Goal: Task Accomplishment & Management: Complete application form

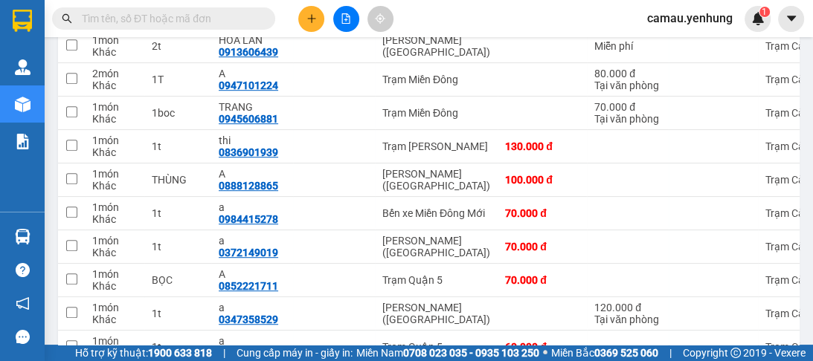
scroll to position [476, 0]
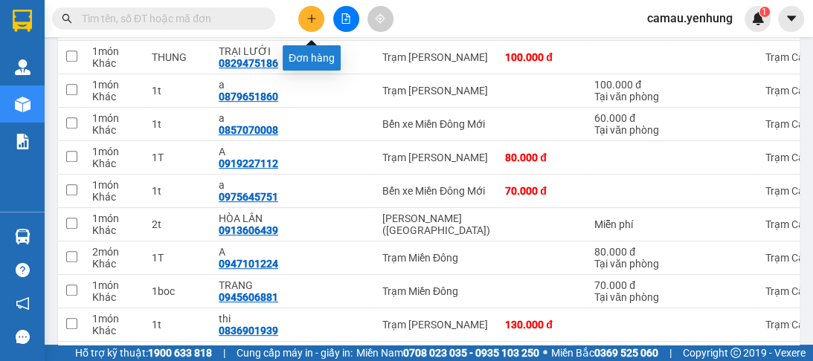
click at [315, 21] on icon "plus" at bounding box center [311, 18] width 10 height 10
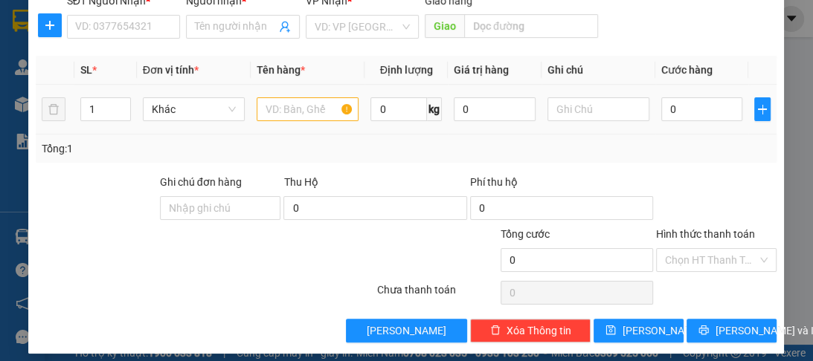
scroll to position [187, 0]
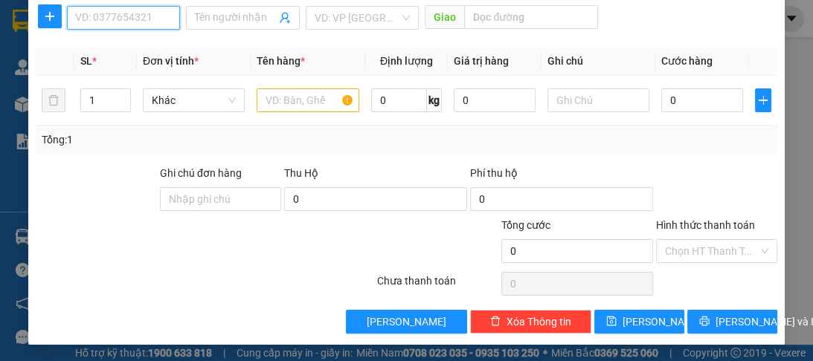
click at [106, 7] on input "SĐT Người Nhận *" at bounding box center [123, 18] width 113 height 24
click at [105, 48] on div "0836901939 - thi" at bounding box center [122, 46] width 94 height 16
type input "0836901939"
type input "thi"
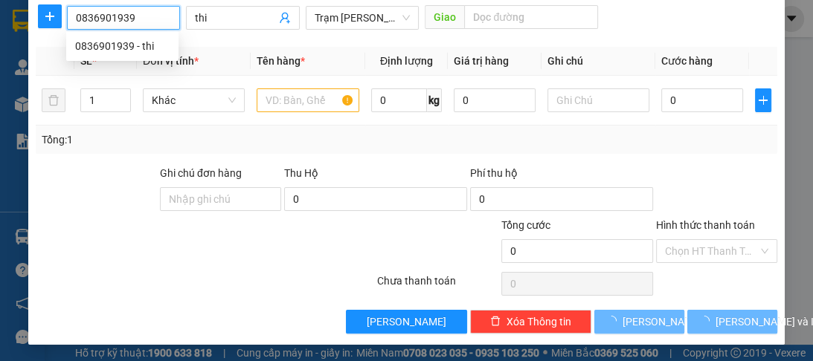
type input "130.000"
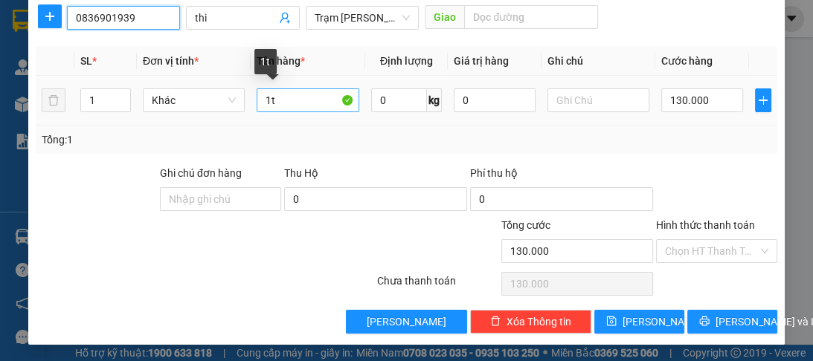
type input "0836901939"
click at [267, 101] on input "1t" at bounding box center [308, 100] width 102 height 24
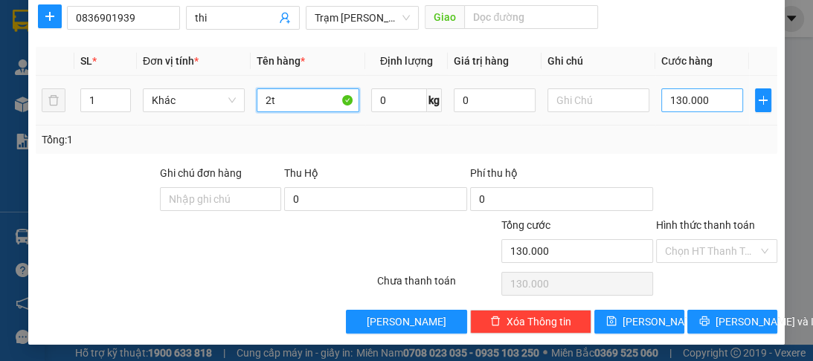
type input "2t"
click at [696, 106] on input "130.000" at bounding box center [702, 100] width 82 height 24
type input "2"
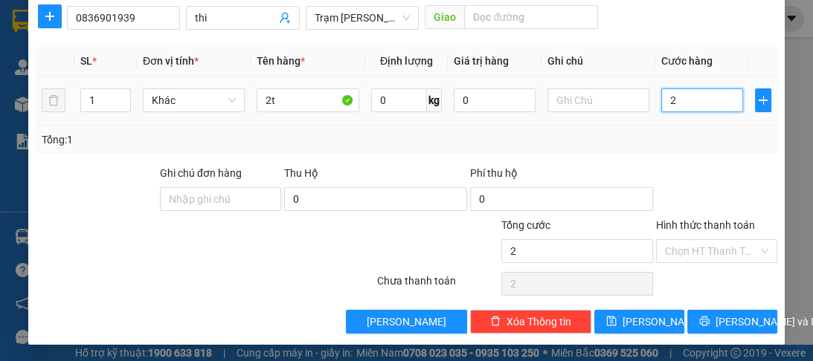
type input "24"
type input "240"
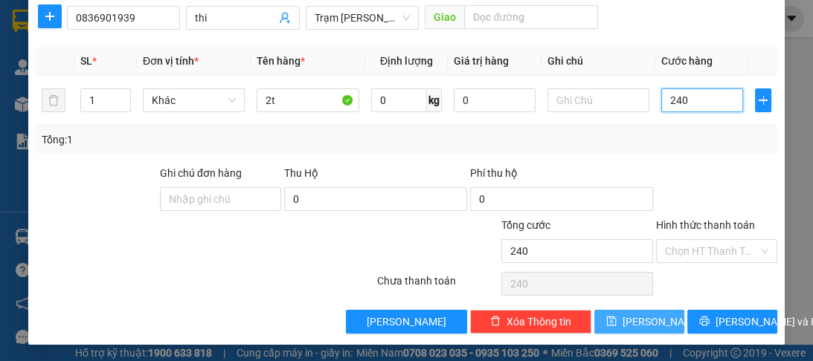
type input "240"
type input "240.000"
click at [650, 320] on button "[PERSON_NAME]" at bounding box center [639, 322] width 90 height 24
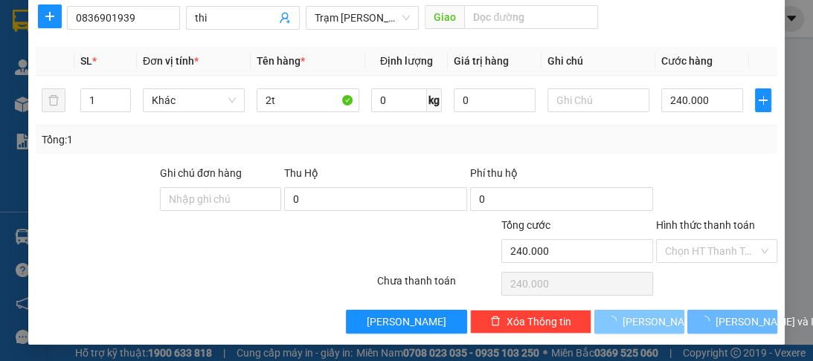
type input "0"
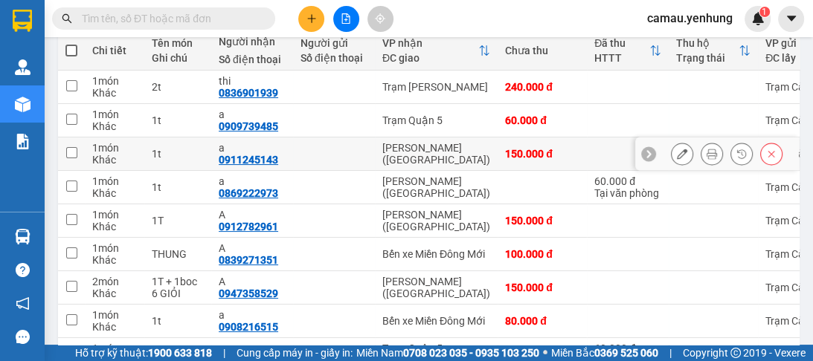
scroll to position [238, 0]
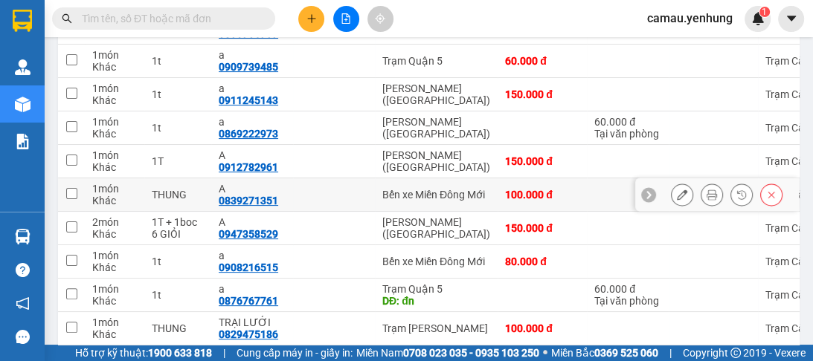
click at [386, 189] on div "Bến xe Miền Đông Mới" at bounding box center [436, 195] width 108 height 12
checkbox input "true"
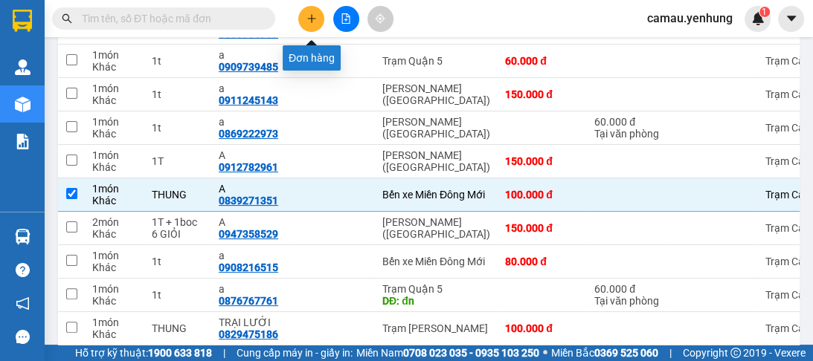
click at [310, 16] on icon "plus" at bounding box center [311, 18] width 10 height 10
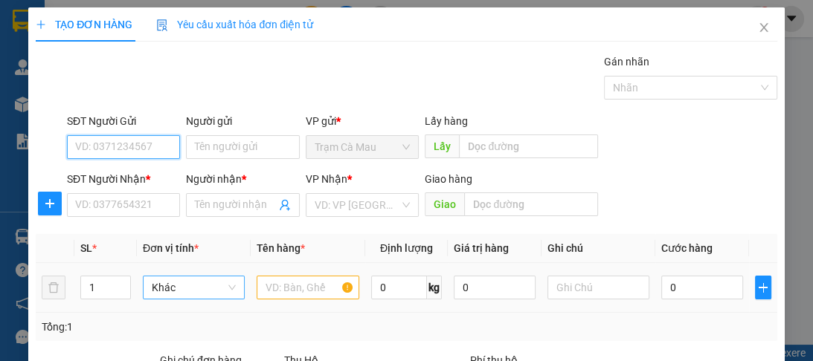
scroll to position [187, 0]
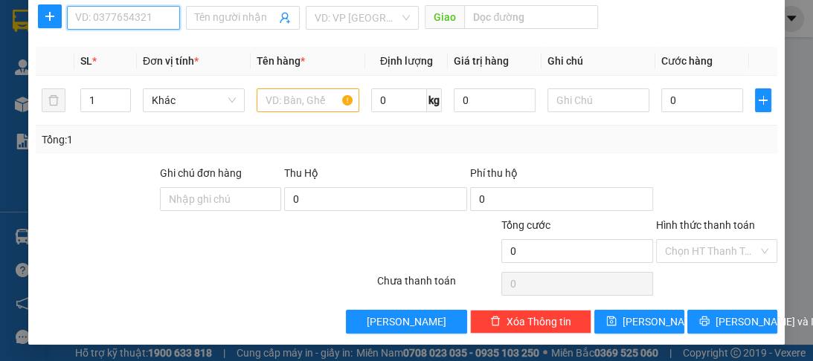
click at [122, 13] on input "SĐT Người Nhận *" at bounding box center [123, 18] width 113 height 24
click at [126, 45] on div "0822151395 - A" at bounding box center [122, 46] width 94 height 16
type input "0822151395"
type input "A"
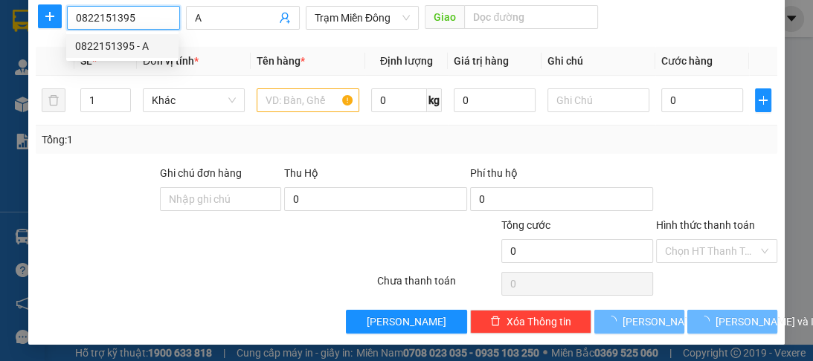
type input "70.000"
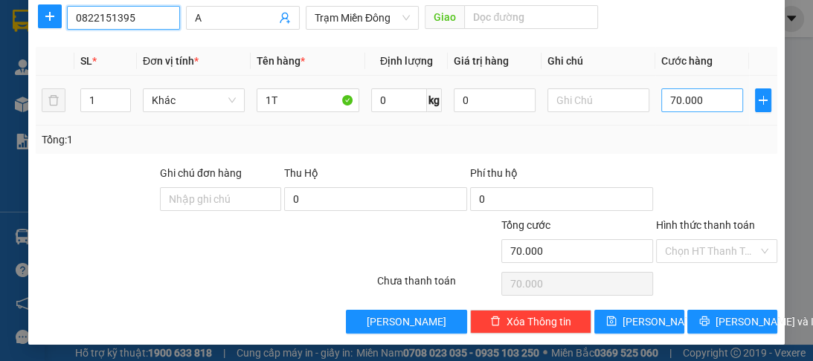
type input "0822151395"
click at [702, 107] on input "70.000" at bounding box center [702, 100] width 82 height 24
type input "0"
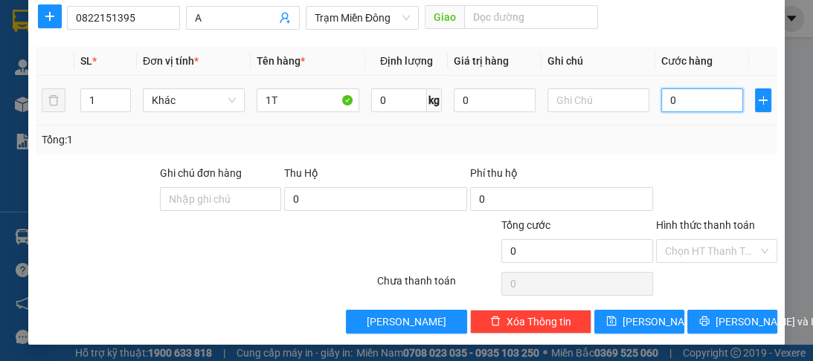
type input "6"
type input "06"
type input "0"
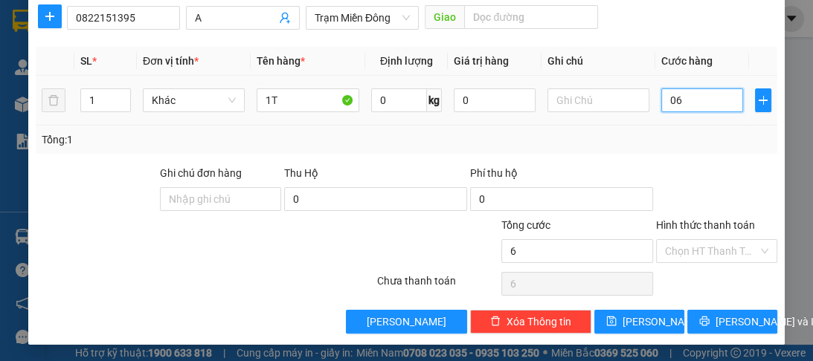
type input "0"
type input "5"
type input "05"
type input "50"
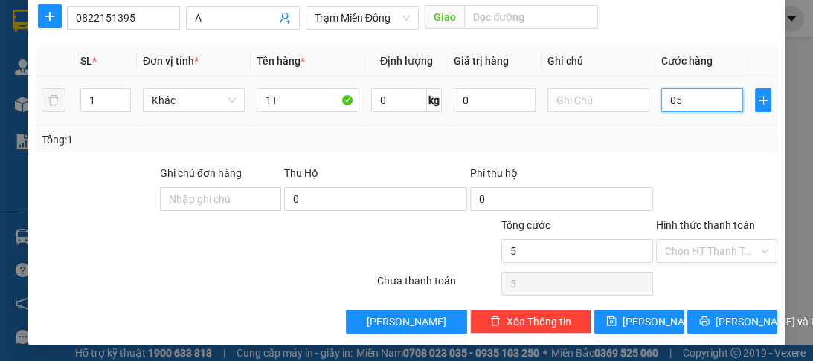
type input "50"
type input "050"
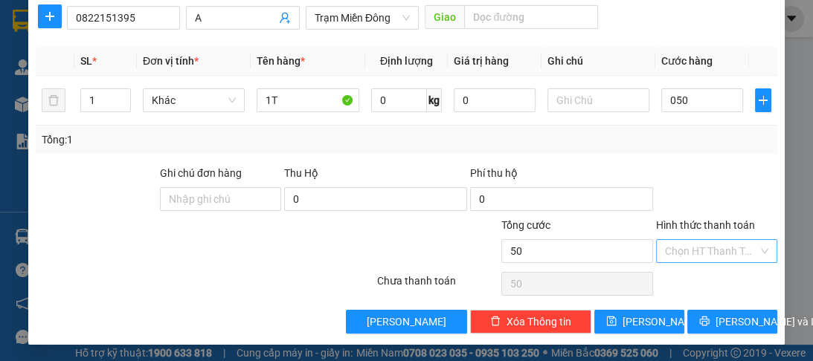
type input "50.000"
click at [714, 240] on input "Hình thức thanh toán" at bounding box center [711, 251] width 93 height 22
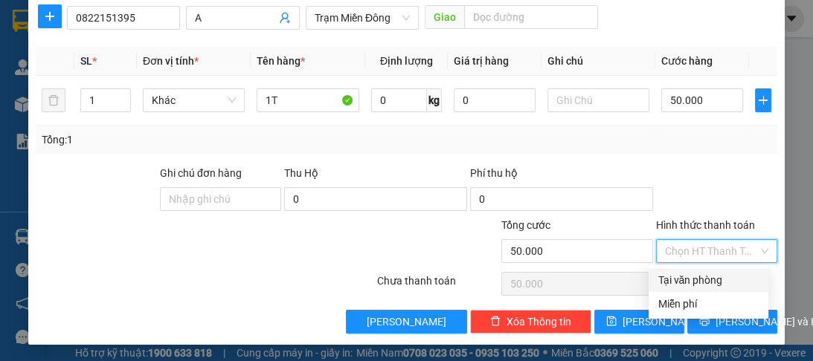
click at [691, 277] on div "Tại văn phòng" at bounding box center [708, 280] width 102 height 16
type input "0"
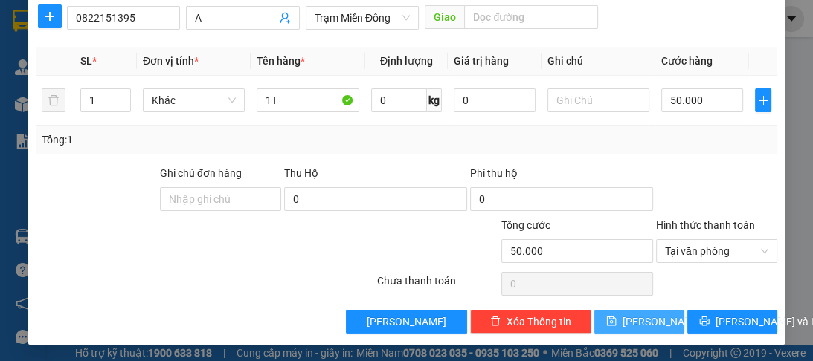
click at [654, 317] on button "[PERSON_NAME]" at bounding box center [639, 322] width 90 height 24
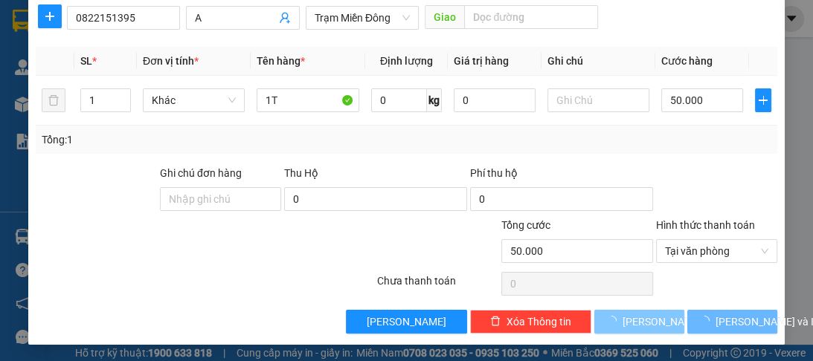
type input "0"
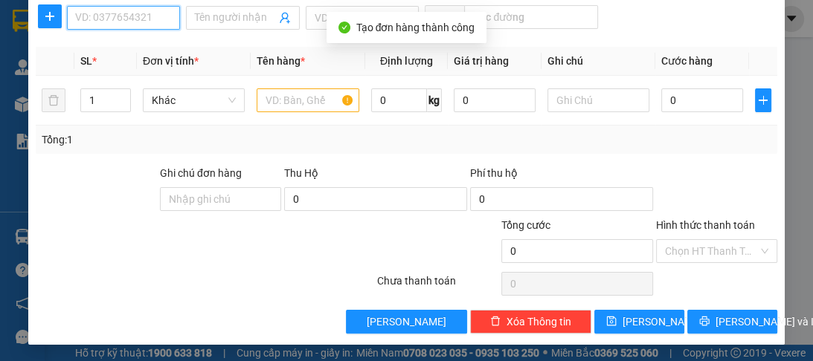
click at [117, 22] on input "SĐT Người Nhận *" at bounding box center [123, 18] width 113 height 24
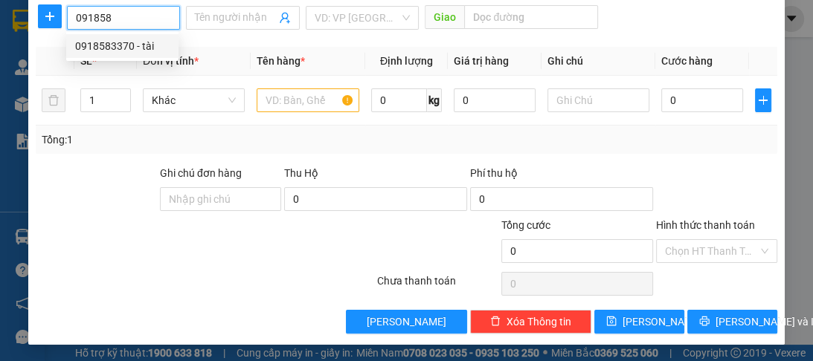
click at [126, 45] on div "0918583370 - tài" at bounding box center [122, 46] width 94 height 16
type input "0918583370"
type input "tài"
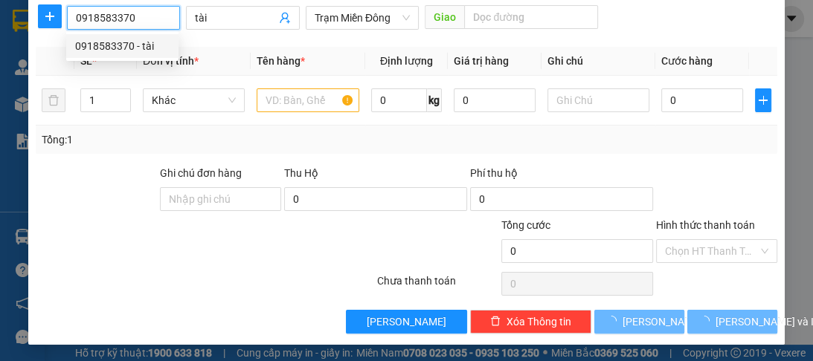
type input "100.000"
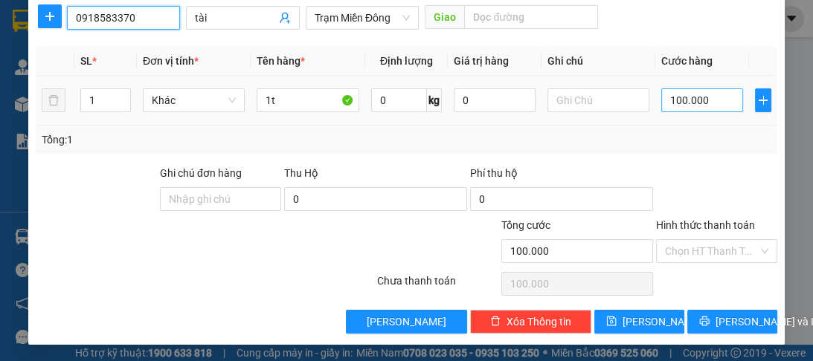
type input "0918583370"
click at [713, 105] on input "100.000" at bounding box center [702, 100] width 82 height 24
type input "0"
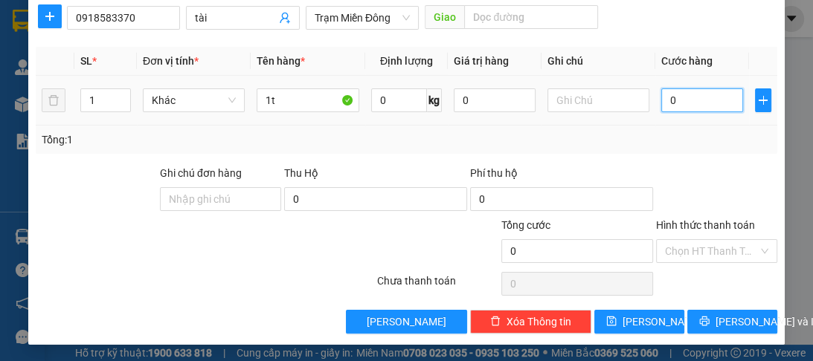
type input "7"
type input "07"
type input "70"
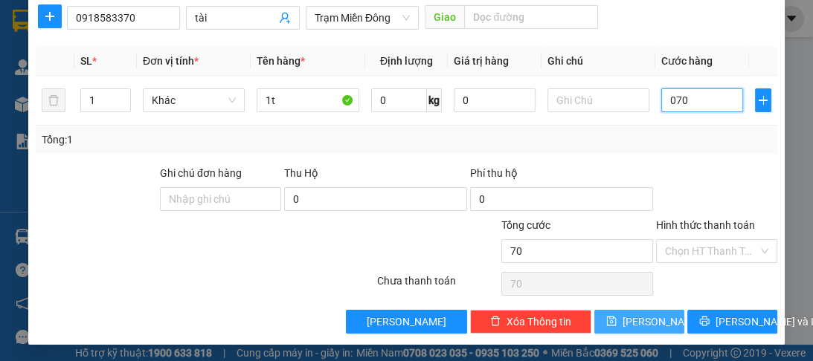
type input "070"
type input "70.000"
click at [658, 328] on button "[PERSON_NAME]" at bounding box center [639, 322] width 90 height 24
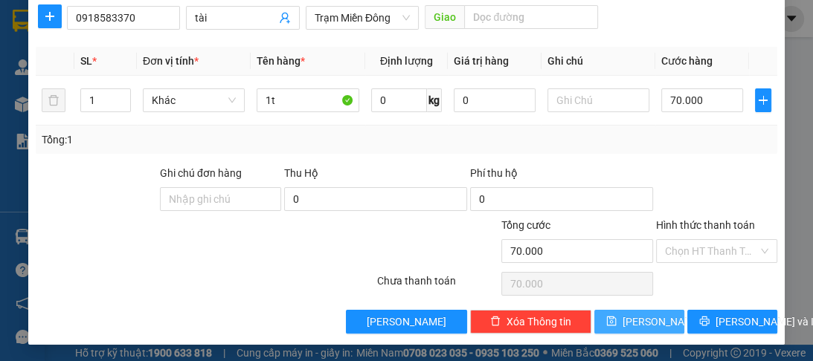
type input "0"
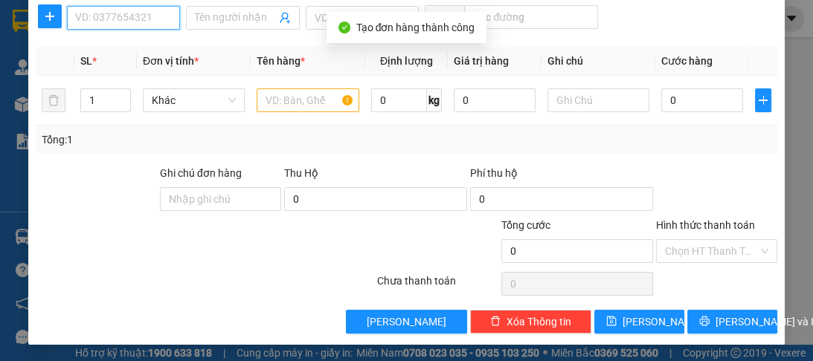
click at [112, 14] on input "SĐT Người Nhận *" at bounding box center [123, 18] width 113 height 24
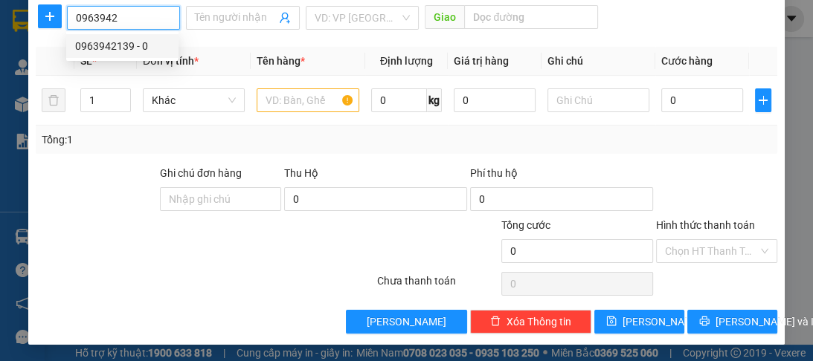
click at [123, 48] on div "0963942139 - 0" at bounding box center [122, 46] width 94 height 16
type input "0963942139"
type input "0"
type input "120.000"
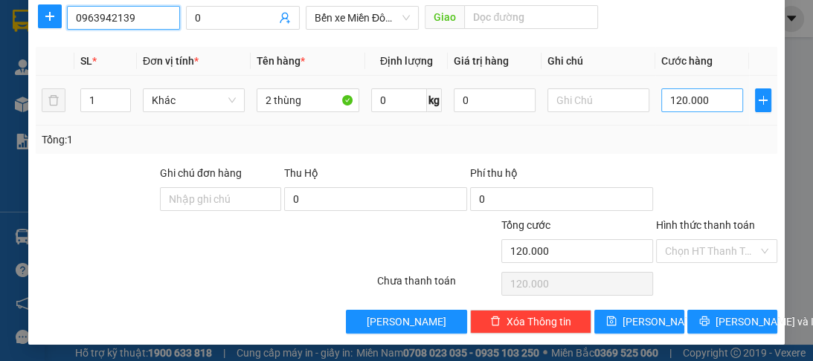
type input "0963942139"
click at [699, 107] on input "120.000" at bounding box center [702, 100] width 82 height 24
type input "0"
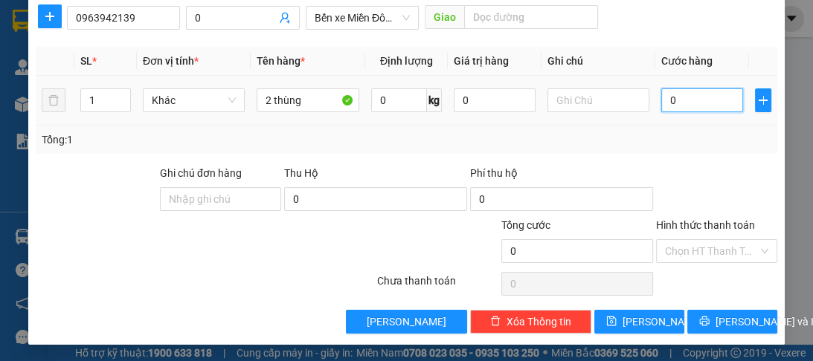
type input "1"
type input "01"
type input "10"
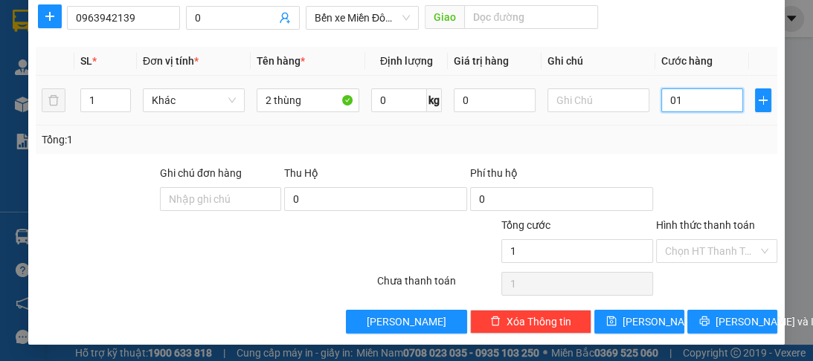
type input "010"
type input "100"
type input "0.100"
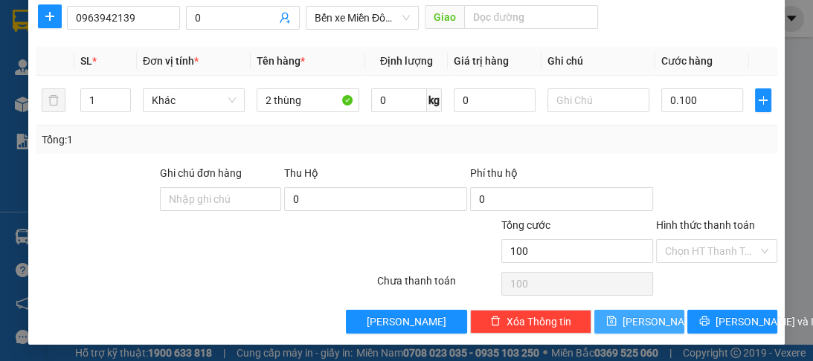
type input "100.000"
click at [628, 316] on button "[PERSON_NAME]" at bounding box center [639, 322] width 90 height 24
type input "0"
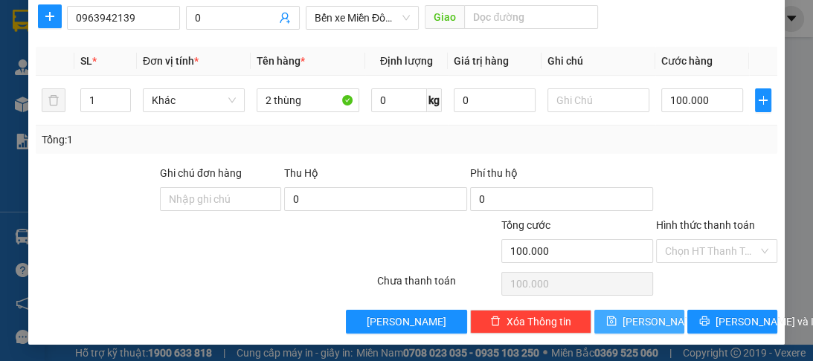
type input "0"
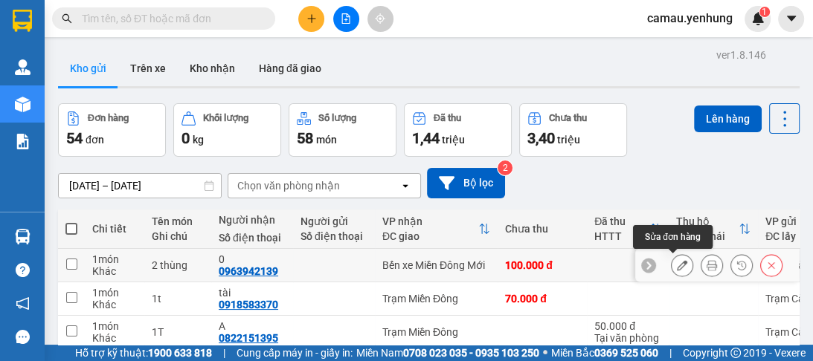
click at [677, 260] on icon at bounding box center [682, 265] width 10 height 10
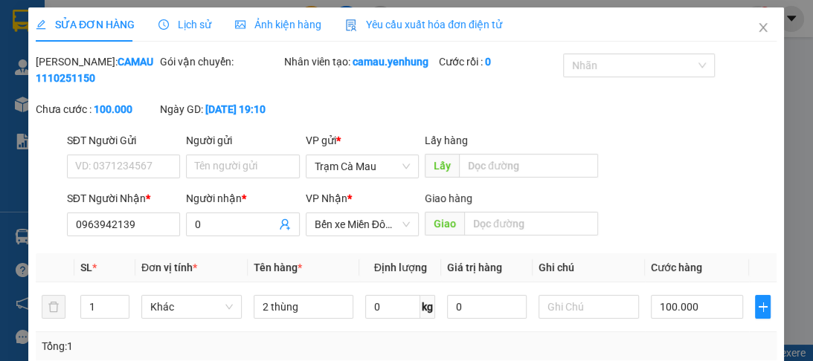
type input "0963942139"
type input "0"
type input "100.000"
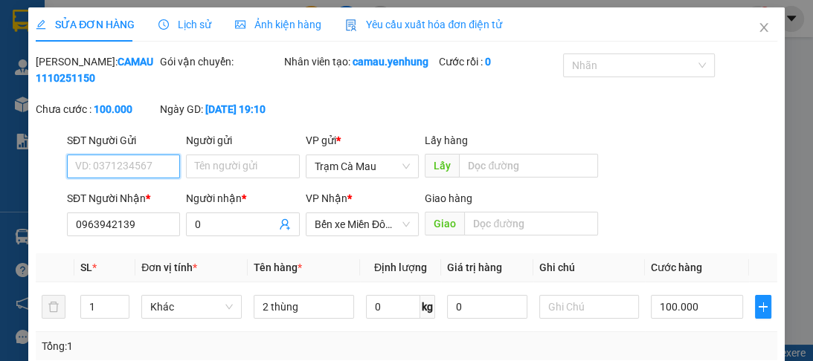
scroll to position [119, 0]
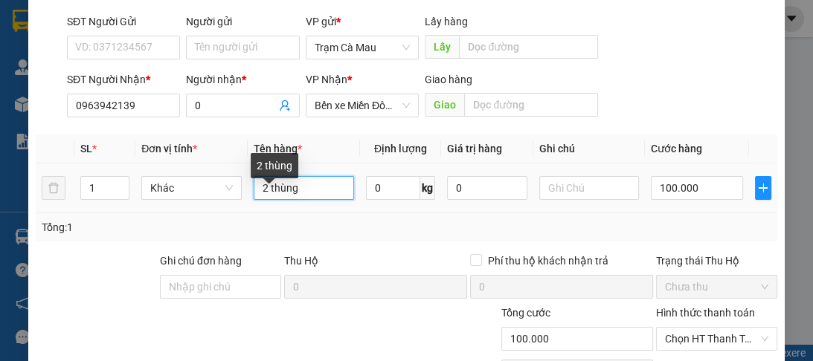
click at [263, 200] on input "2 thùng" at bounding box center [304, 188] width 100 height 24
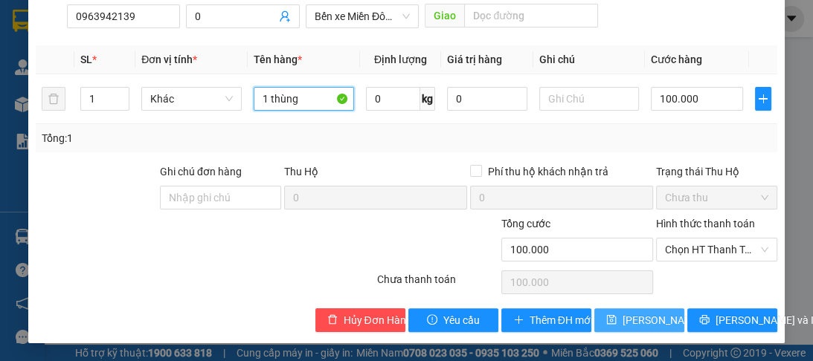
type input "1 thùng"
click at [622, 317] on span "[PERSON_NAME] thay đổi" at bounding box center [681, 320] width 119 height 16
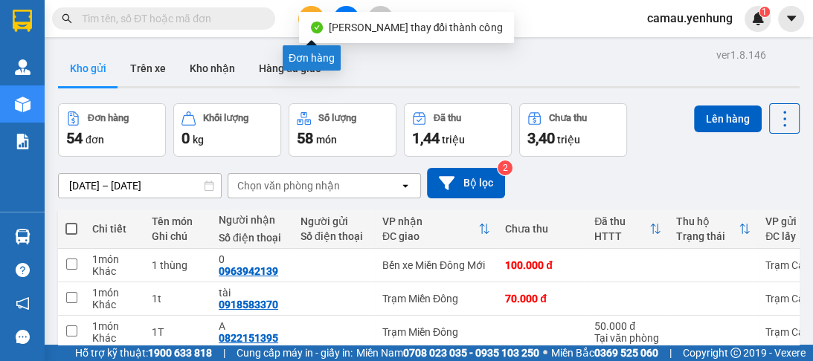
click at [306, 18] on icon "plus" at bounding box center [311, 18] width 10 height 10
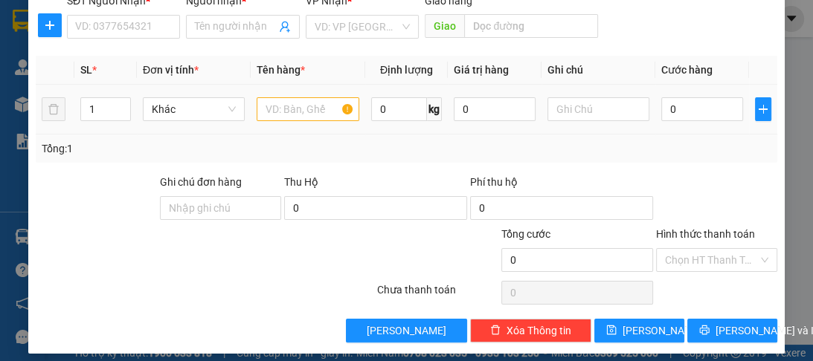
scroll to position [187, 0]
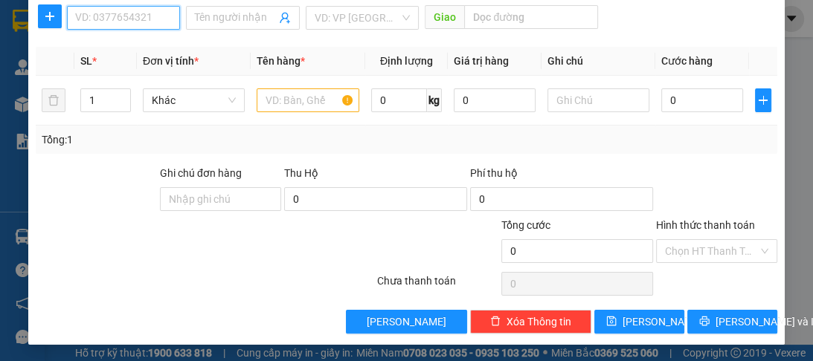
click at [107, 10] on input "SĐT Người Nhận *" at bounding box center [123, 18] width 113 height 24
click at [112, 39] on div "0836901939 - thi" at bounding box center [122, 46] width 94 height 16
type input "0836901939"
type input "thi"
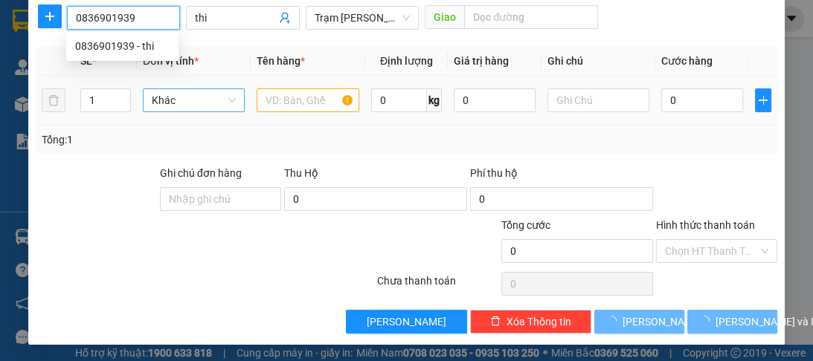
type input "240.000"
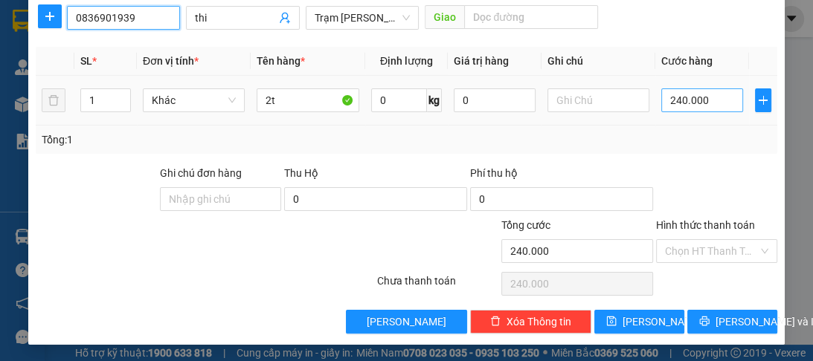
type input "0836901939"
click at [686, 92] on input "240.000" at bounding box center [702, 100] width 82 height 24
type input "0"
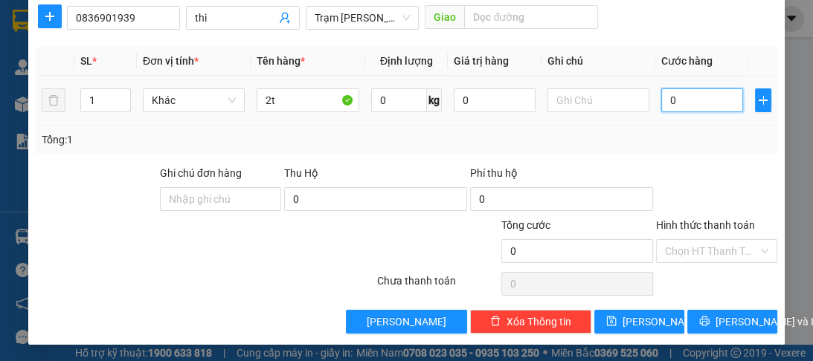
type input "2"
type input "02"
type input "25"
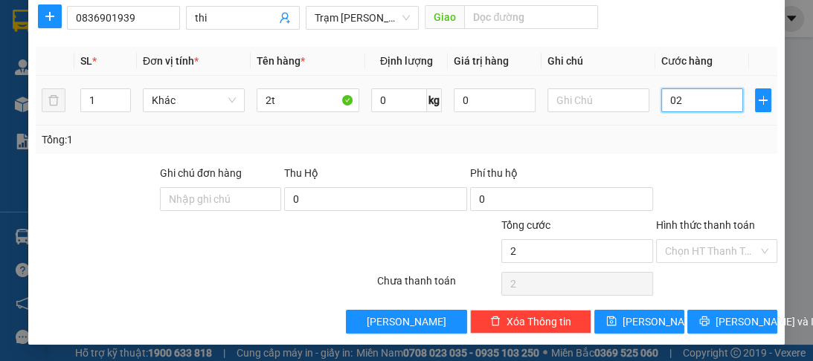
type input "025"
type input "250"
type input "0.250"
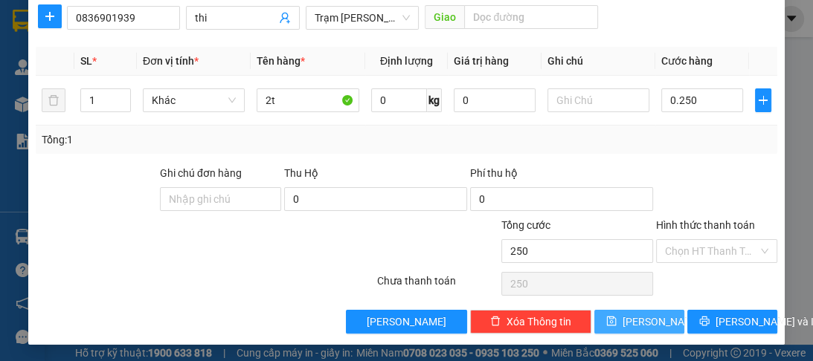
type input "250.000"
click at [651, 320] on button "[PERSON_NAME]" at bounding box center [639, 322] width 90 height 24
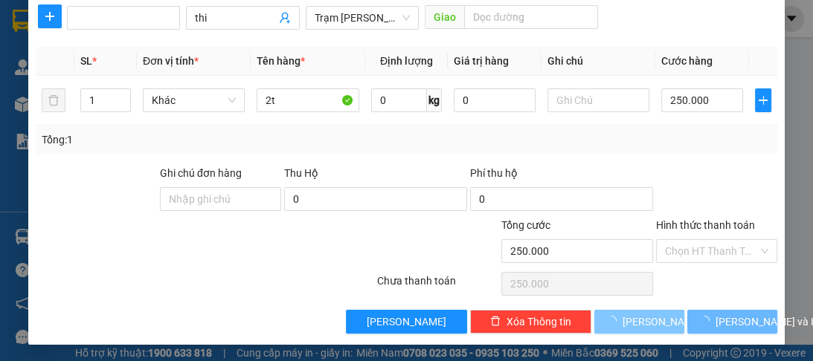
type input "0"
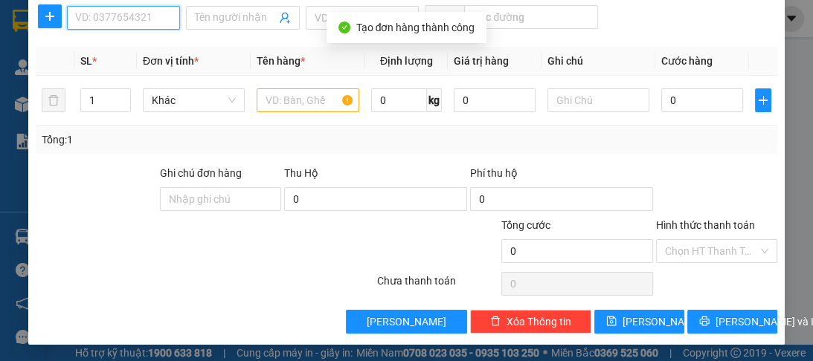
click at [114, 22] on input "SĐT Người Nhận *" at bounding box center [123, 18] width 113 height 24
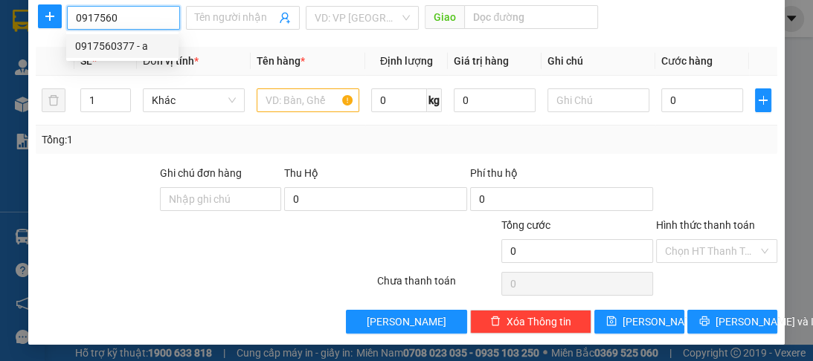
click at [107, 51] on div "0917560377 - a" at bounding box center [122, 46] width 94 height 16
type input "0917560377"
type input "a"
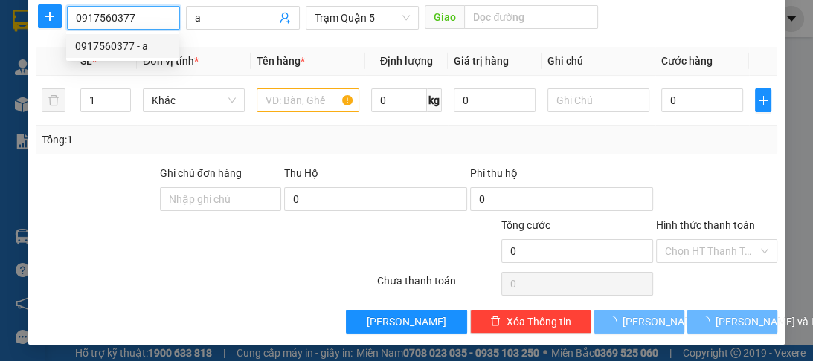
type input "40.000"
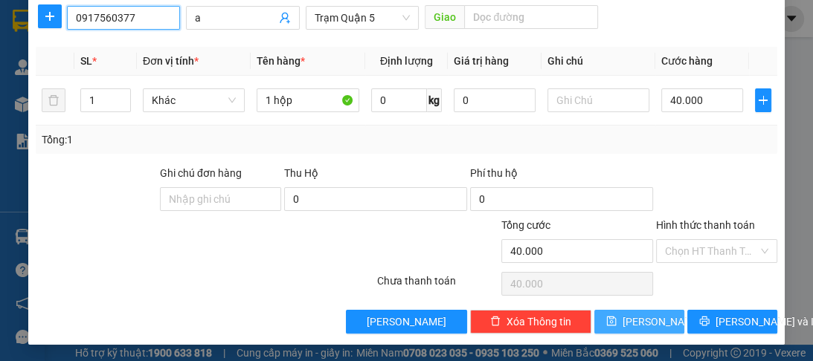
type input "0917560377"
click at [636, 320] on span "[PERSON_NAME]" at bounding box center [662, 322] width 80 height 16
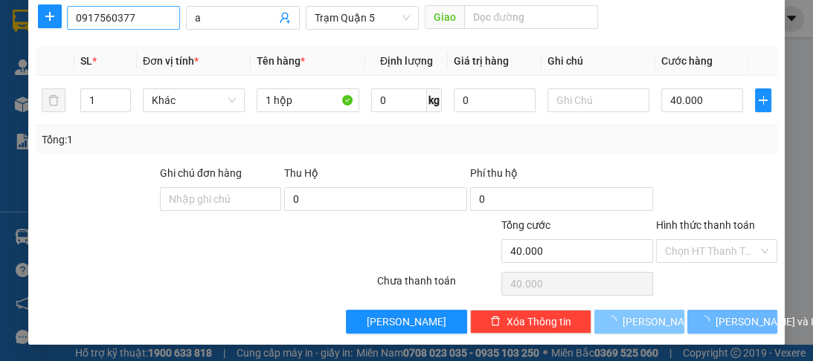
type input "0"
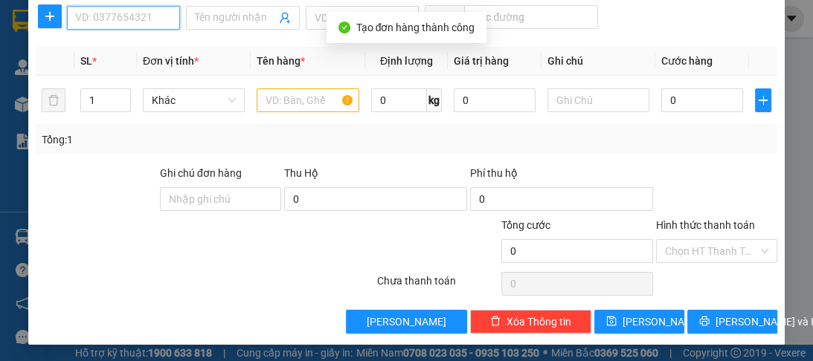
click at [114, 22] on input "SĐT Người Nhận *" at bounding box center [123, 18] width 113 height 24
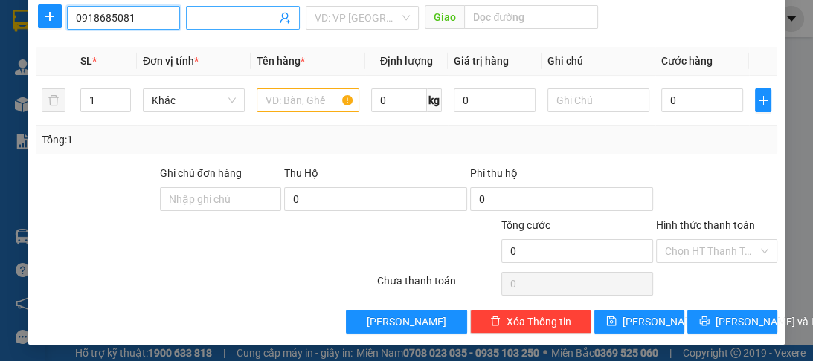
type input "0918685081"
click at [223, 22] on input "Người nhận *" at bounding box center [235, 18] width 80 height 16
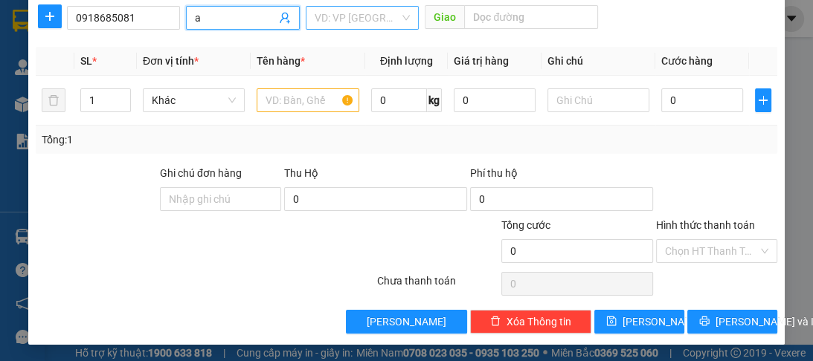
type input "a"
click at [327, 36] on body "Kết quả tìm kiếm ( 0 ) Bộ lọc No Data camau.yenhung 1 Quản [PERSON_NAME] lý khá…" at bounding box center [406, 180] width 813 height 361
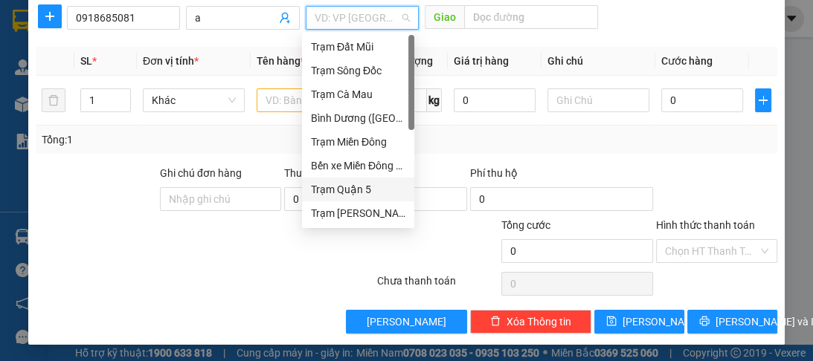
click at [324, 193] on div "Trạm Quận 5" at bounding box center [358, 189] width 94 height 16
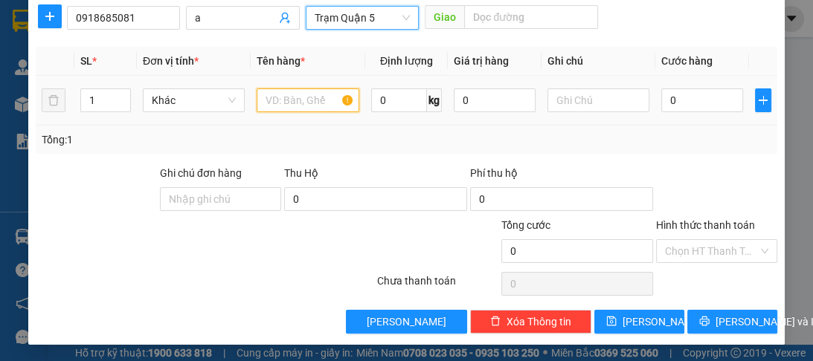
click at [301, 98] on input "text" at bounding box center [308, 100] width 102 height 24
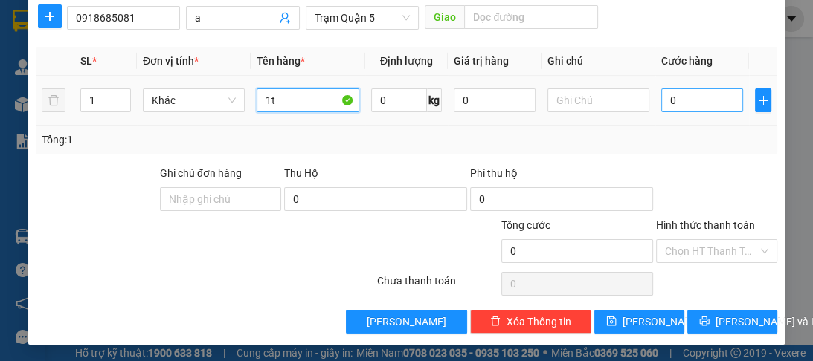
type input "1t"
click at [671, 91] on input "0" at bounding box center [702, 100] width 82 height 24
type input "5"
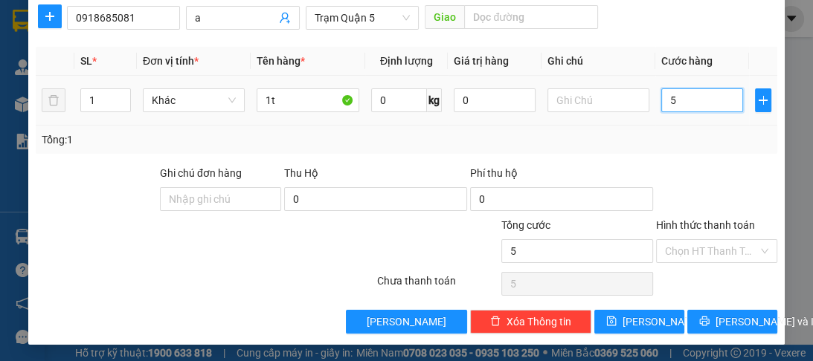
type input "50"
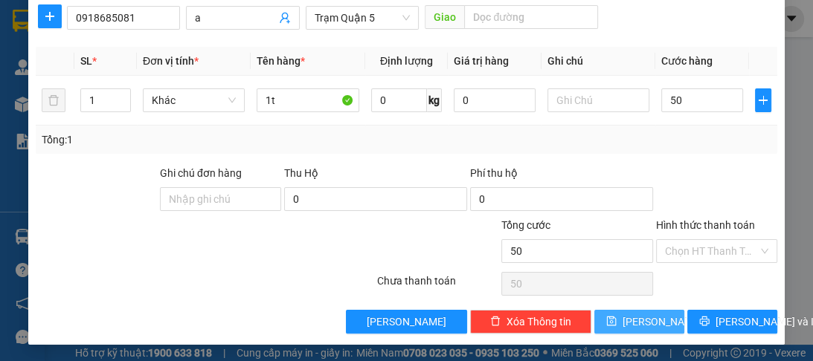
type input "50.000"
click at [629, 321] on button "[PERSON_NAME]" at bounding box center [639, 322] width 90 height 24
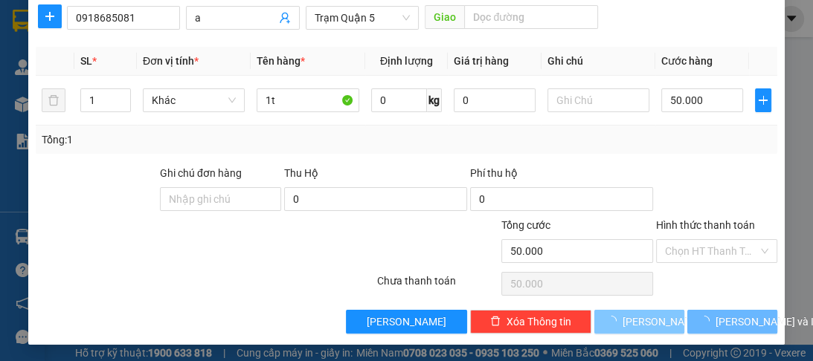
type input "0"
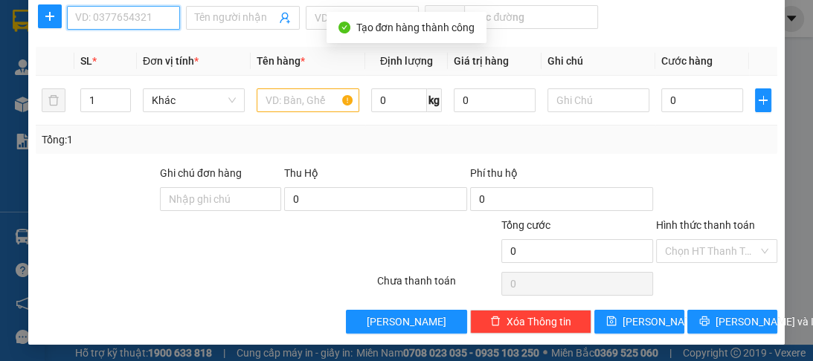
click at [112, 24] on input "SĐT Người Nhận *" at bounding box center [123, 18] width 113 height 24
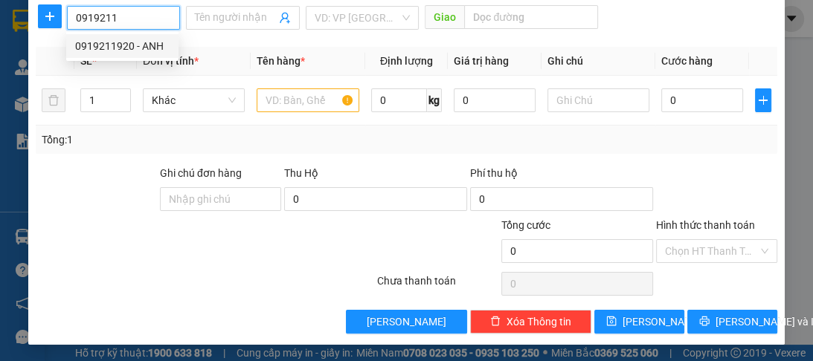
click at [135, 53] on div "0919211920 - ANH" at bounding box center [122, 46] width 94 height 16
type input "0919211920"
type input "ANH"
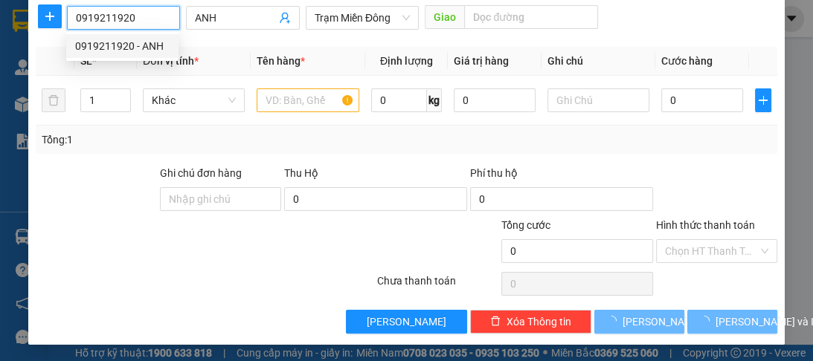
type input "100.000"
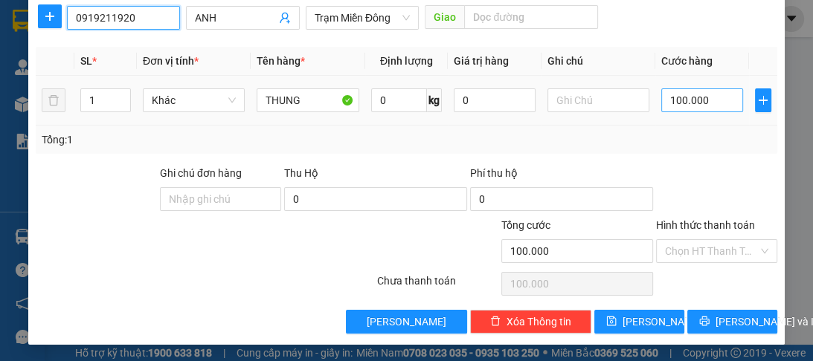
type input "0919211920"
click at [705, 90] on input "100.000" at bounding box center [702, 100] width 82 height 24
type input "0"
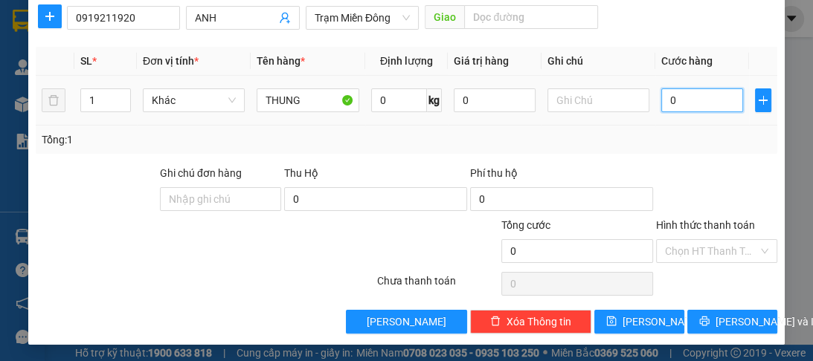
type input "6"
type input "06"
type input "60"
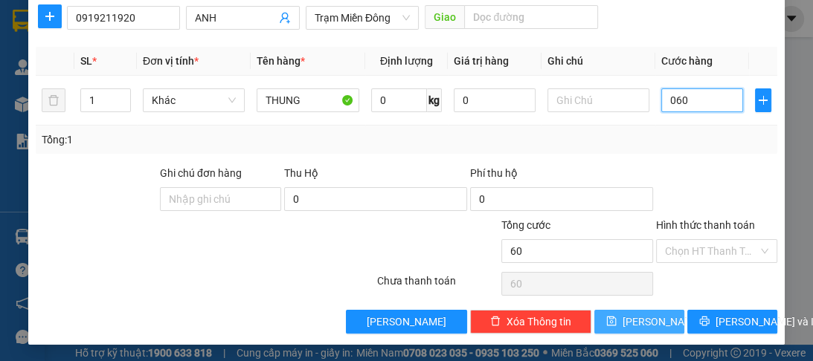
type input "060"
type input "60.000"
click at [642, 326] on span "[PERSON_NAME]" at bounding box center [662, 322] width 80 height 16
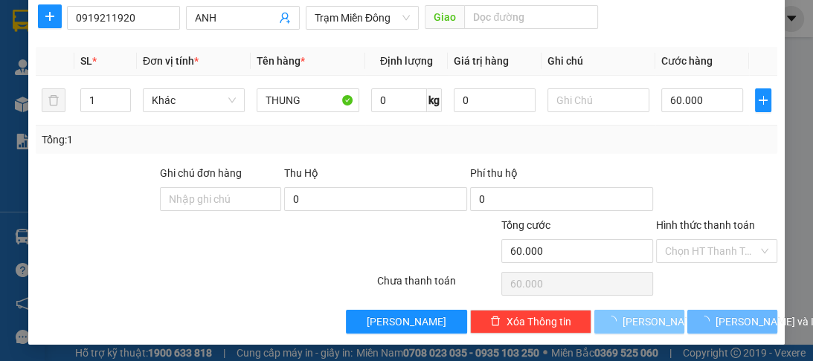
type input "0"
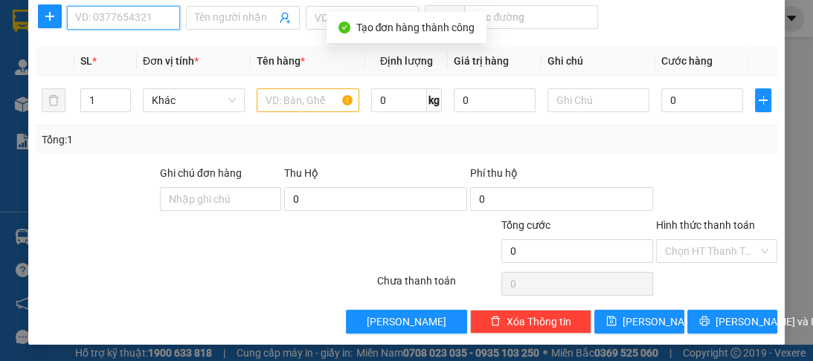
click at [103, 22] on input "SĐT Người Nhận *" at bounding box center [123, 18] width 113 height 24
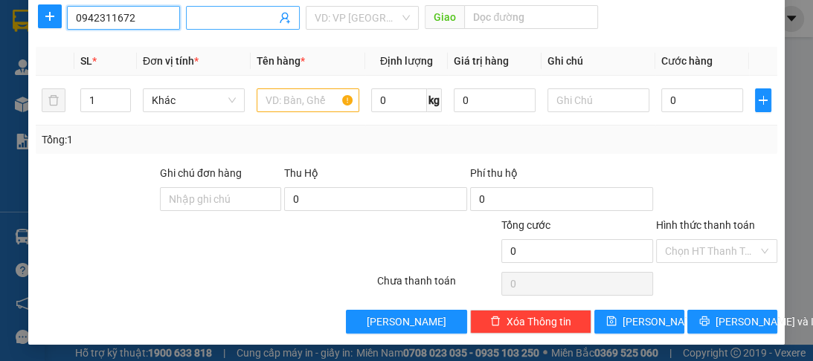
type input "0942311672"
click at [204, 19] on input "Người nhận *" at bounding box center [235, 18] width 80 height 16
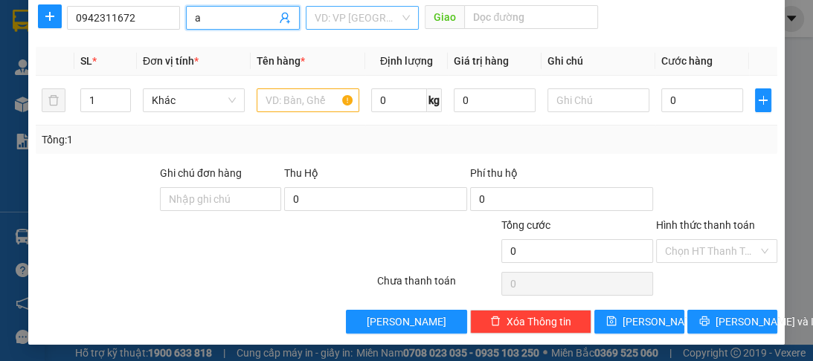
type input "a"
click at [357, 24] on input "search" at bounding box center [357, 18] width 85 height 22
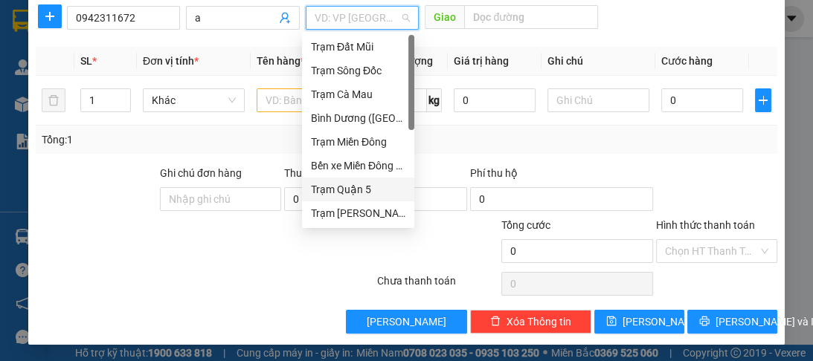
click at [372, 187] on div "Trạm Quận 5" at bounding box center [358, 189] width 94 height 16
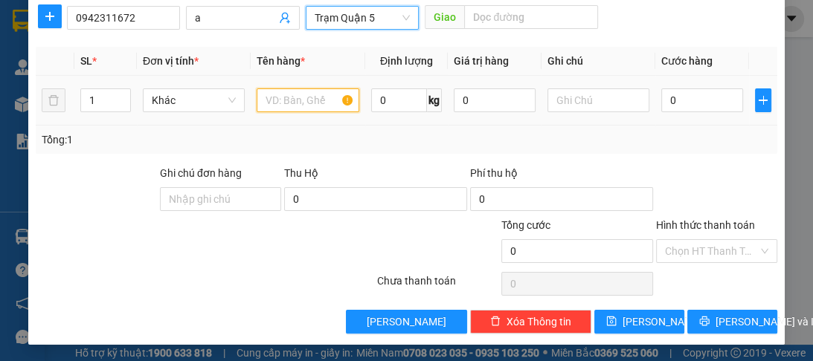
click at [307, 104] on input "text" at bounding box center [308, 100] width 102 height 24
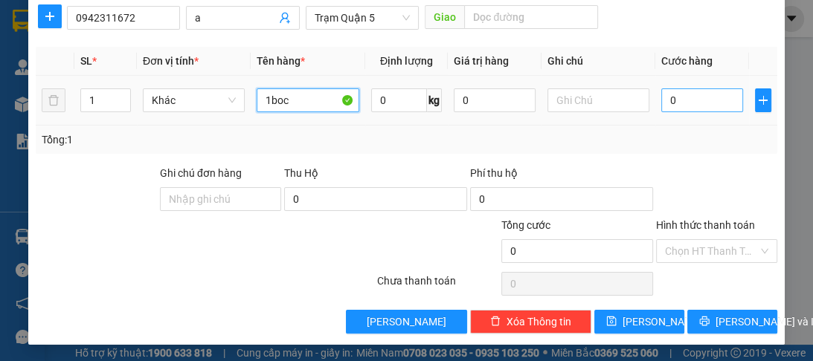
type input "1boc"
click at [682, 105] on input "0" at bounding box center [702, 100] width 82 height 24
type input "3"
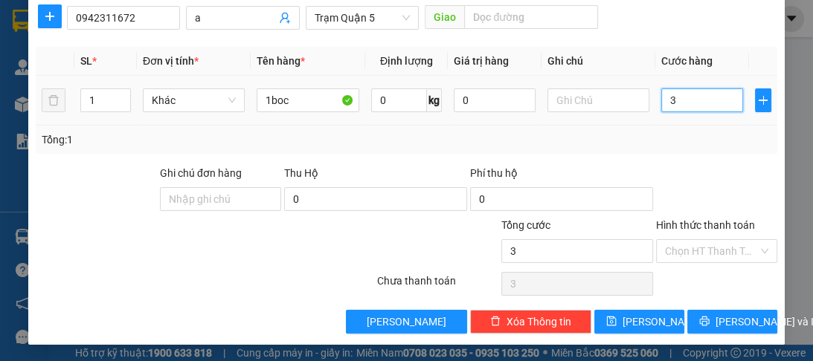
type input "30"
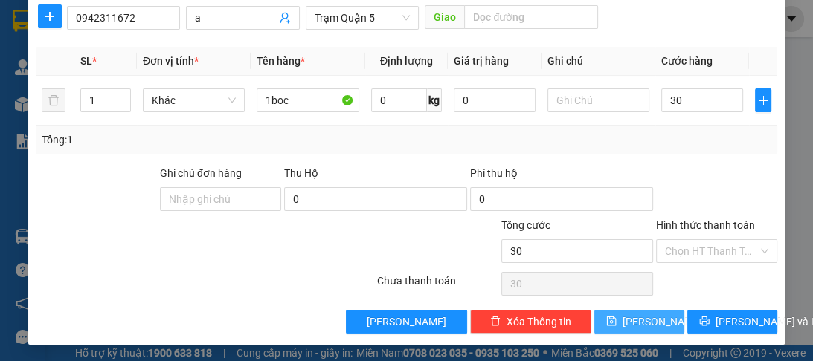
type input "30.000"
click at [661, 323] on button "[PERSON_NAME]" at bounding box center [639, 322] width 90 height 24
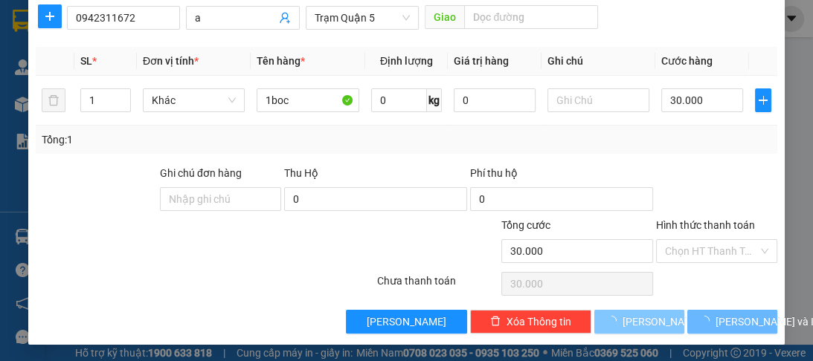
type input "0"
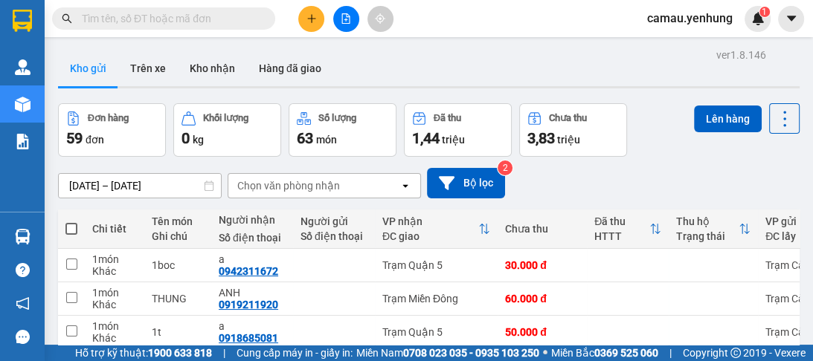
scroll to position [59, 0]
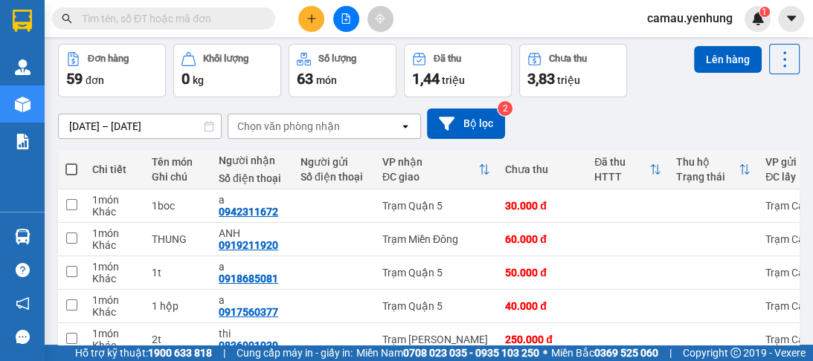
click at [71, 164] on span at bounding box center [71, 170] width 12 height 12
click at [71, 162] on input "checkbox" at bounding box center [71, 162] width 0 height 0
checkbox input "true"
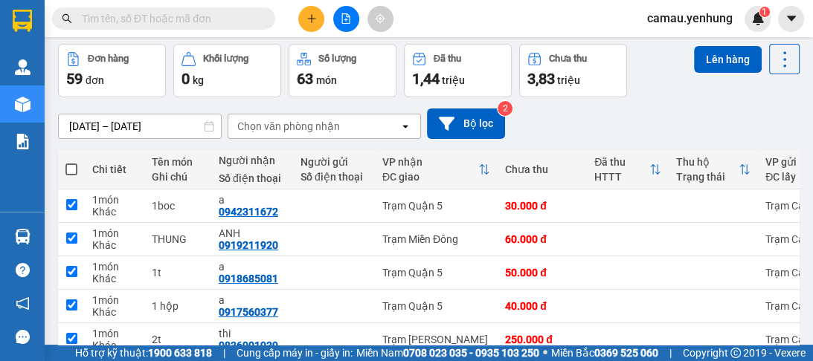
checkbox input "true"
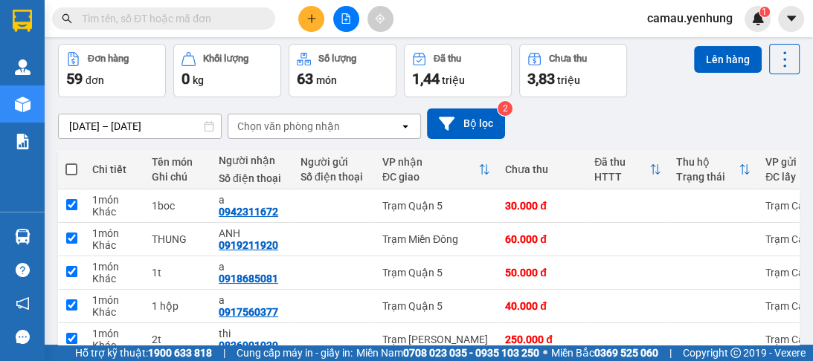
checkbox input "true"
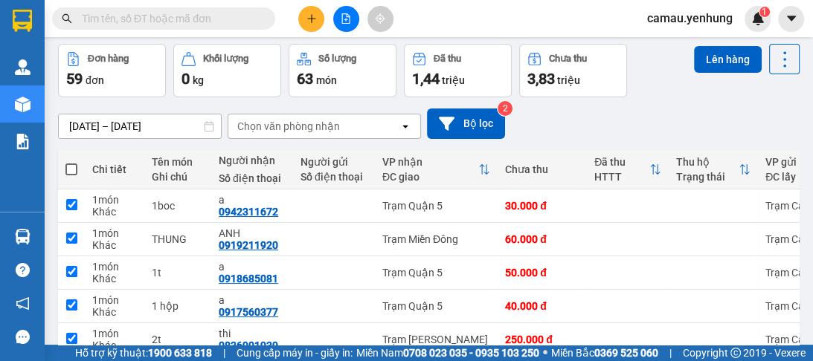
checkbox input "true"
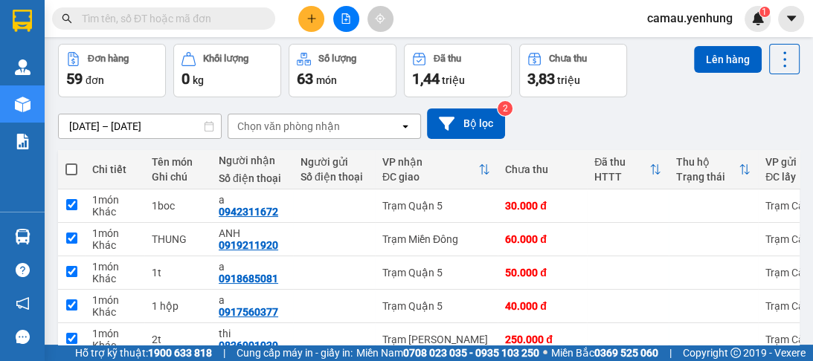
checkbox input "true"
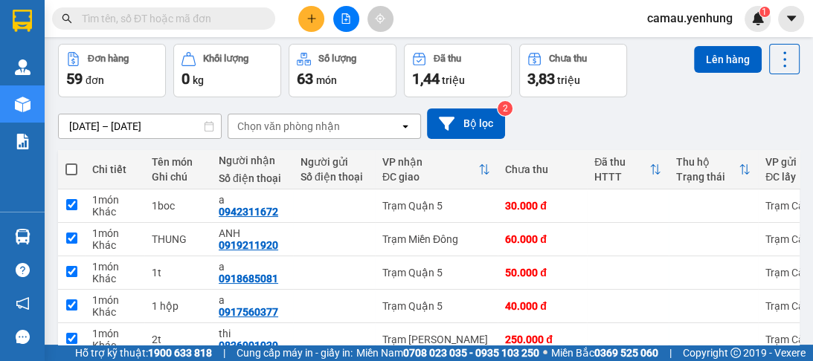
checkbox input "true"
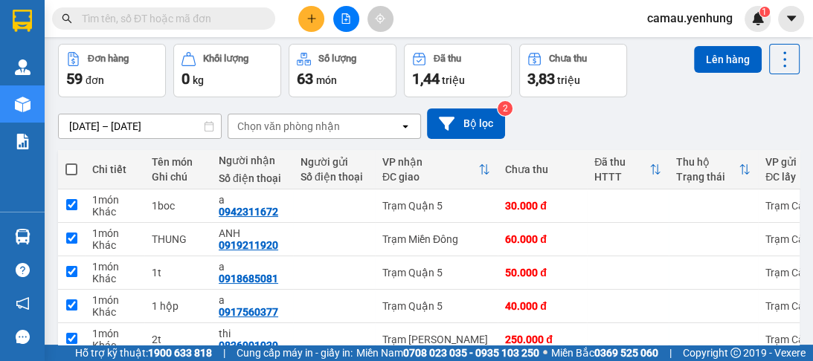
checkbox input "true"
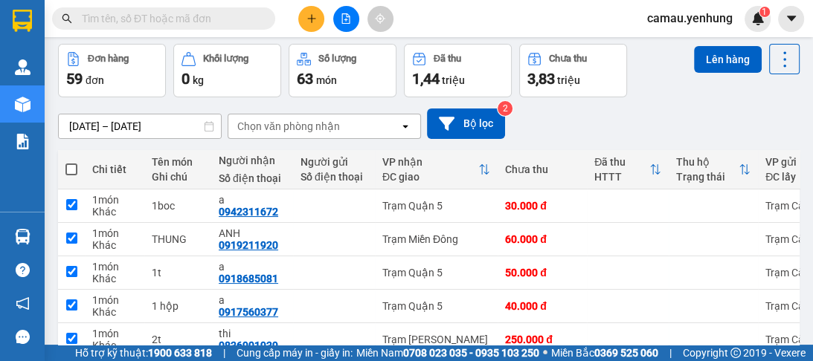
checkbox input "true"
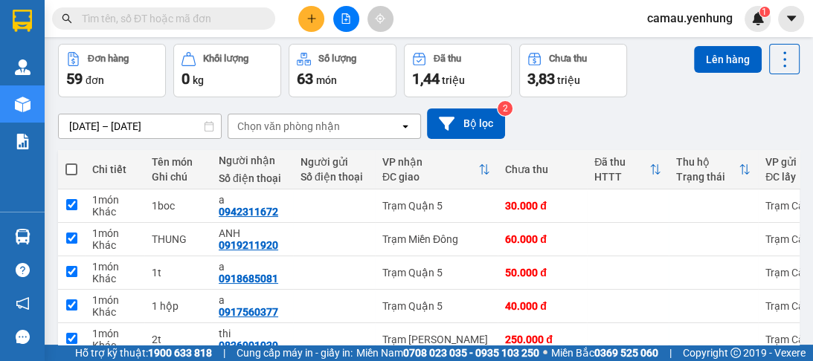
checkbox input "true"
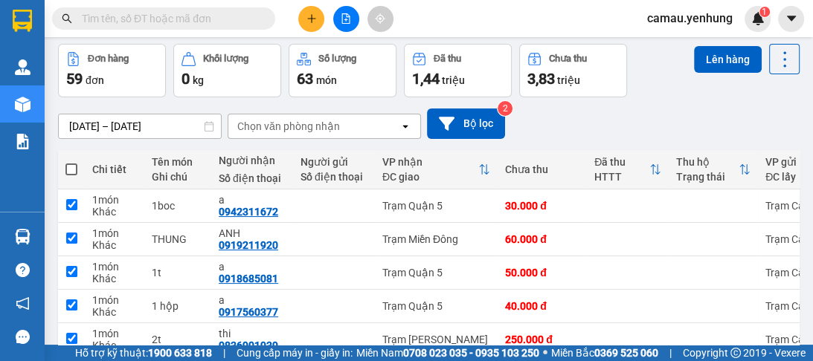
checkbox input "true"
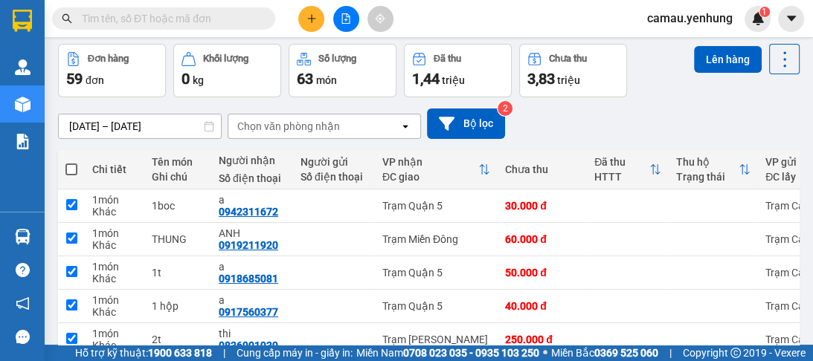
checkbox input "true"
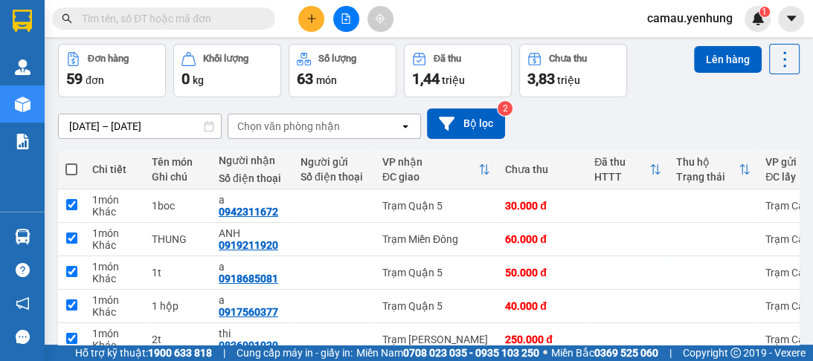
checkbox input "true"
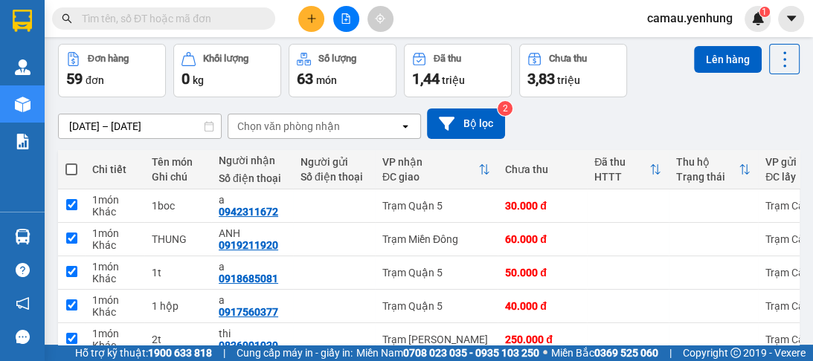
checkbox input "true"
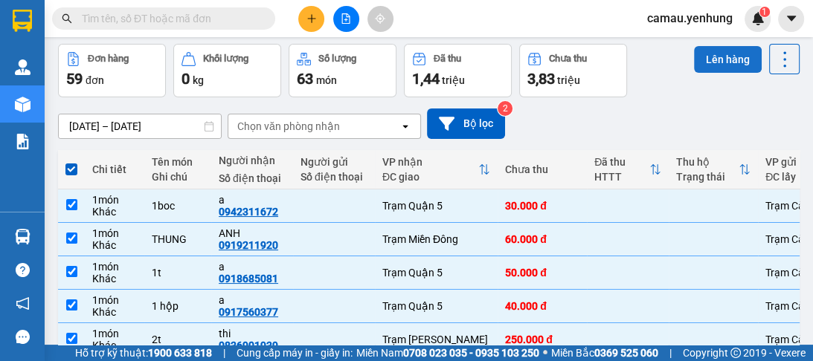
click at [702, 51] on button "Lên hàng" at bounding box center [728, 59] width 68 height 27
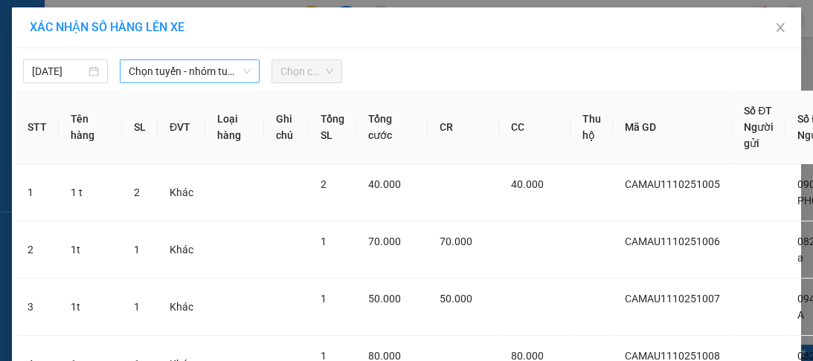
click at [242, 68] on icon "down" at bounding box center [246, 71] width 9 height 9
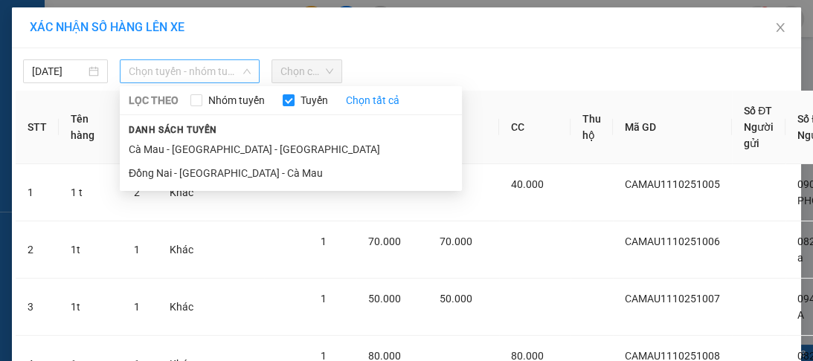
click at [190, 75] on span "Chọn tuyến - nhóm tuyến" at bounding box center [190, 71] width 122 height 22
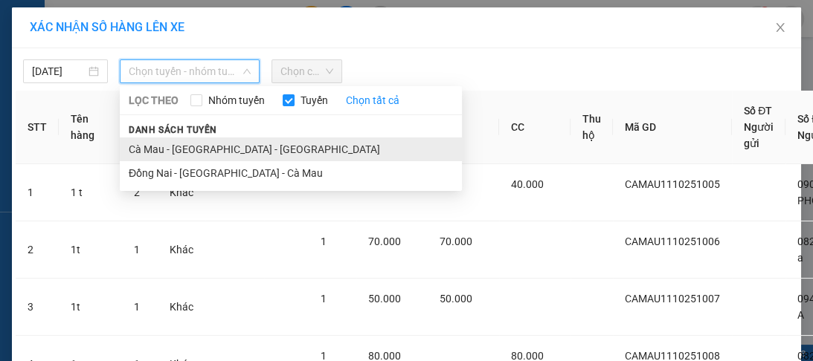
click at [199, 146] on li "Cà Mau - Sài Gòn - Đồng Nai" at bounding box center [291, 150] width 342 height 24
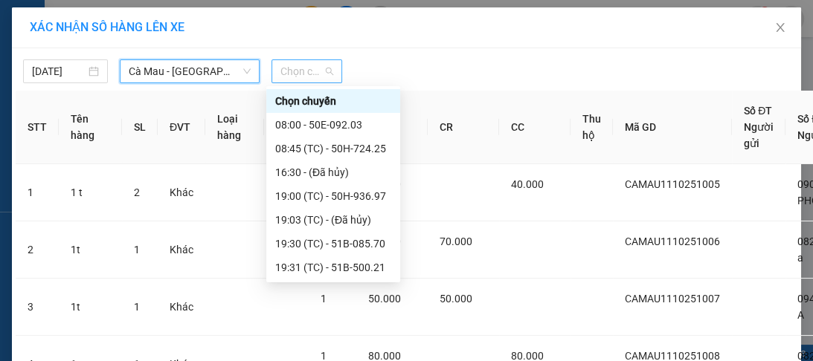
click at [315, 76] on span "Chọn chuyến" at bounding box center [306, 71] width 53 height 22
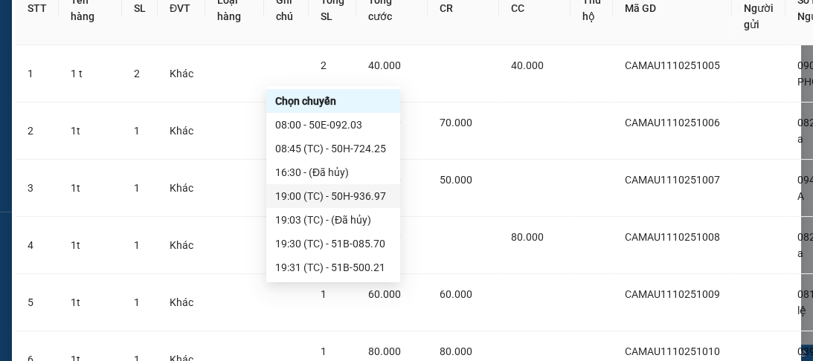
click at [343, 196] on div "19:00 (TC) - 50H-936.97" at bounding box center [333, 196] width 116 height 16
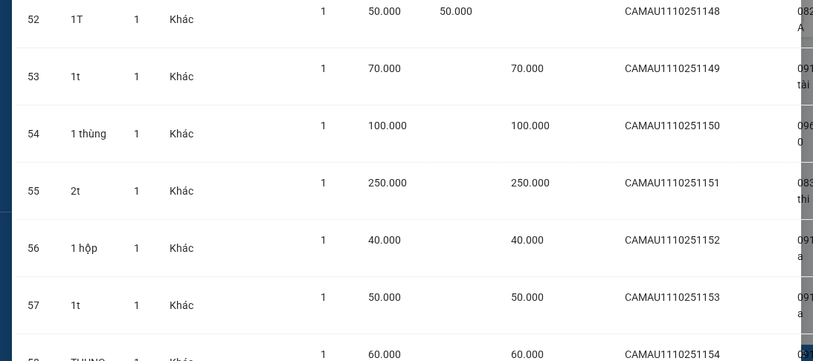
scroll to position [3338, 0]
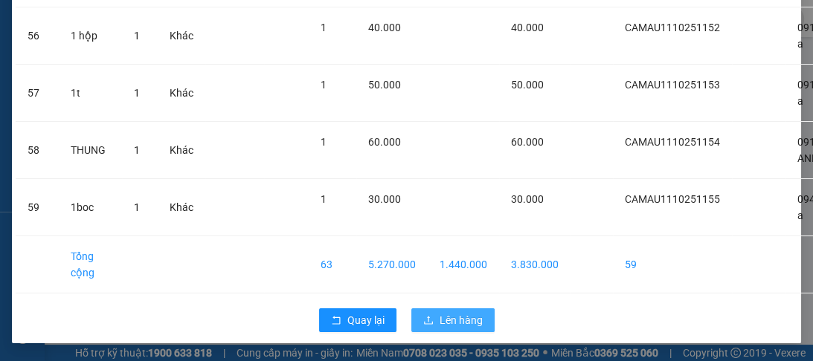
click at [455, 315] on span "Lên hàng" at bounding box center [460, 320] width 43 height 16
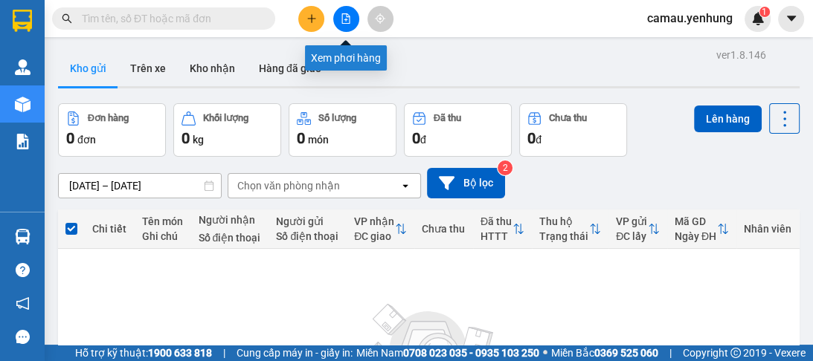
click at [337, 9] on button at bounding box center [346, 19] width 26 height 26
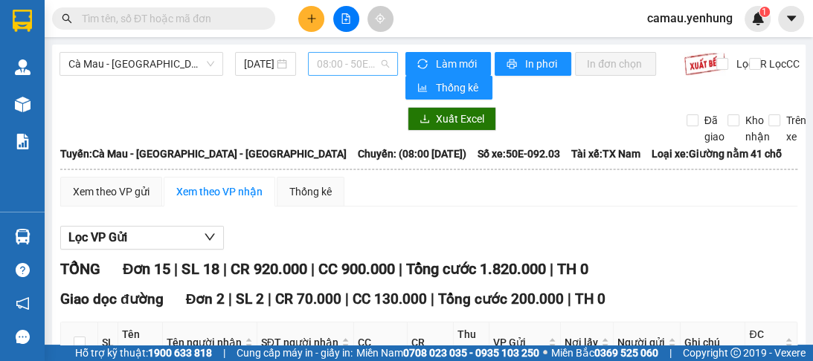
click at [327, 68] on span "08:00 - 50E-092.03" at bounding box center [353, 64] width 72 height 22
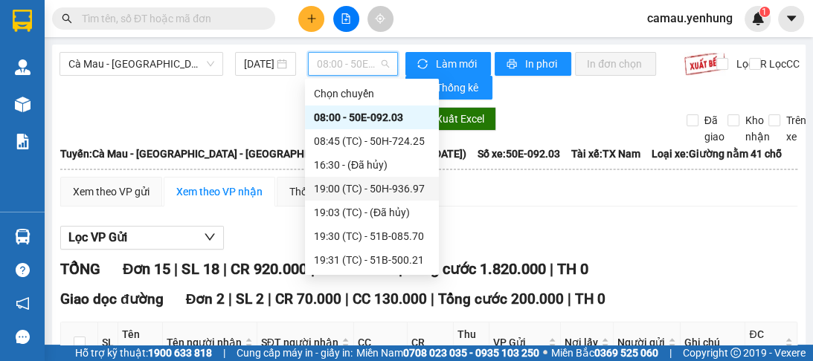
click at [352, 193] on div "19:00 (TC) - 50H-936.97" at bounding box center [372, 189] width 116 height 16
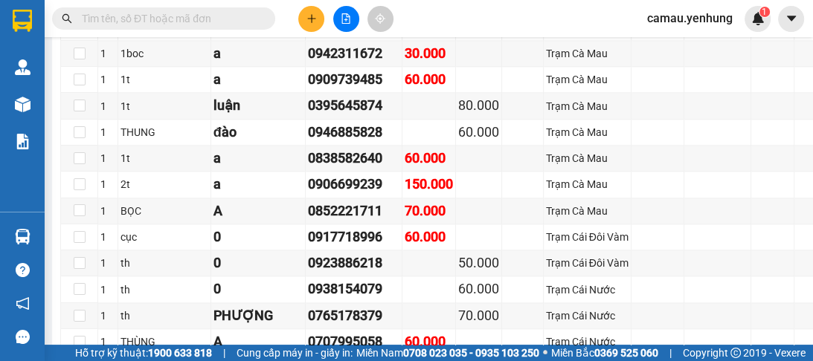
scroll to position [1249, 0]
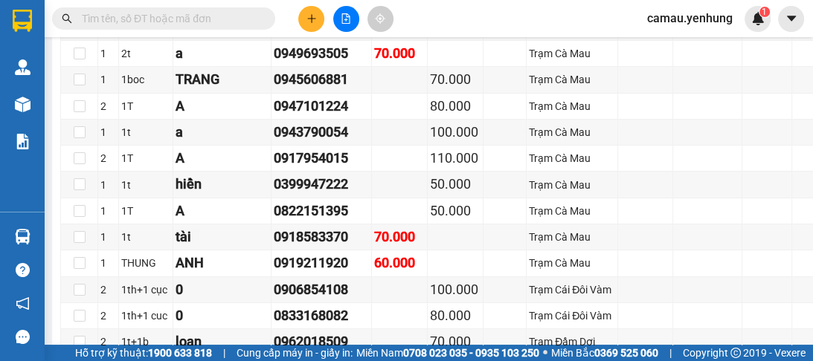
scroll to position [4283, 0]
